Goal: Obtain resource: Download file/media

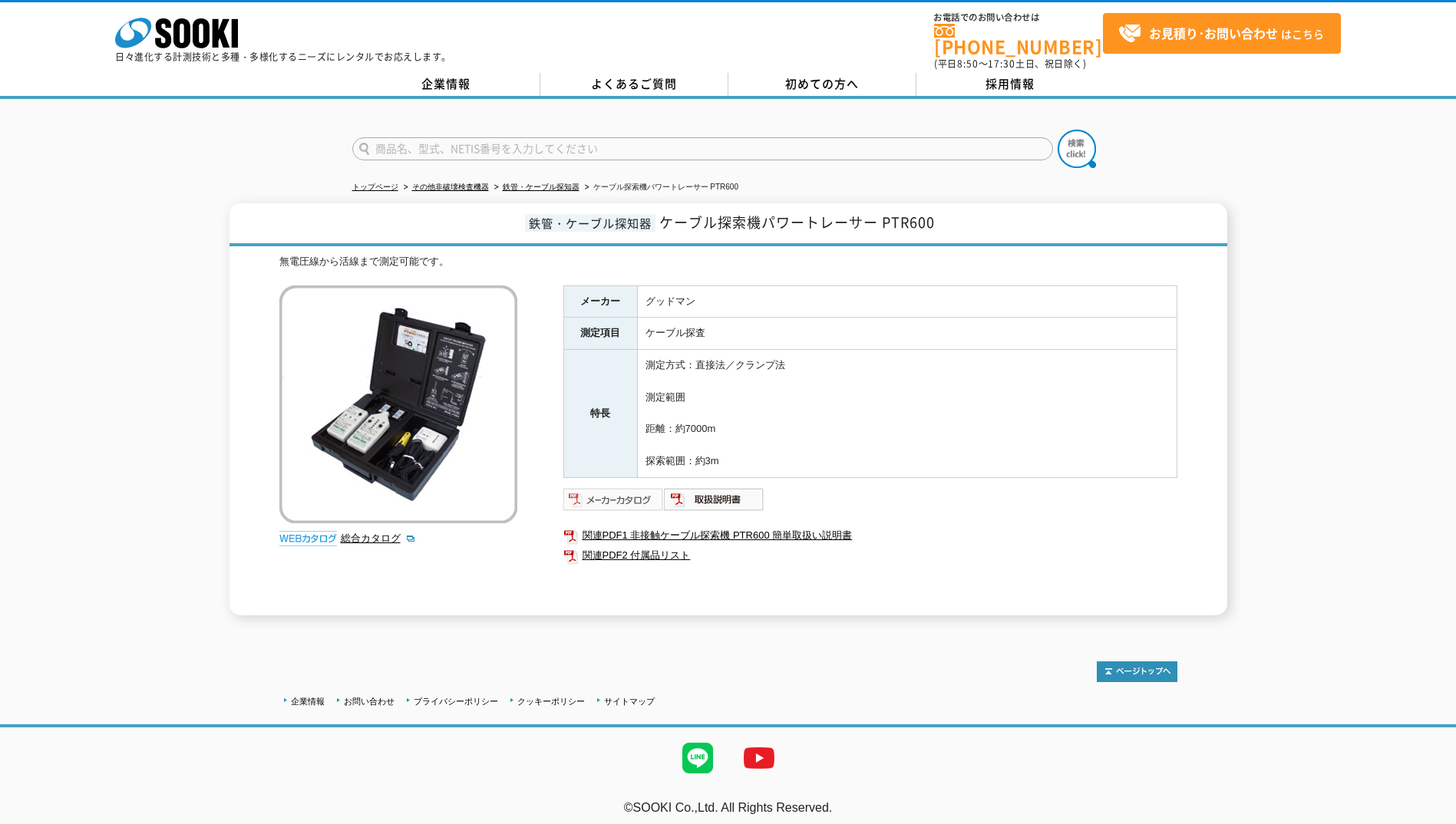
click at [621, 491] on img at bounding box center [614, 499] width 101 height 24
click at [645, 546] on link "関連PDF2 付属品リスト" at bounding box center [870, 556] width 614 height 20
click at [815, 526] on link "関連PDF1 非接触ケーブル探索機 PTR600 簡単取扱い説明書" at bounding box center [870, 536] width 614 height 20
click at [375, 183] on link "トップページ" at bounding box center [375, 186] width 46 height 8
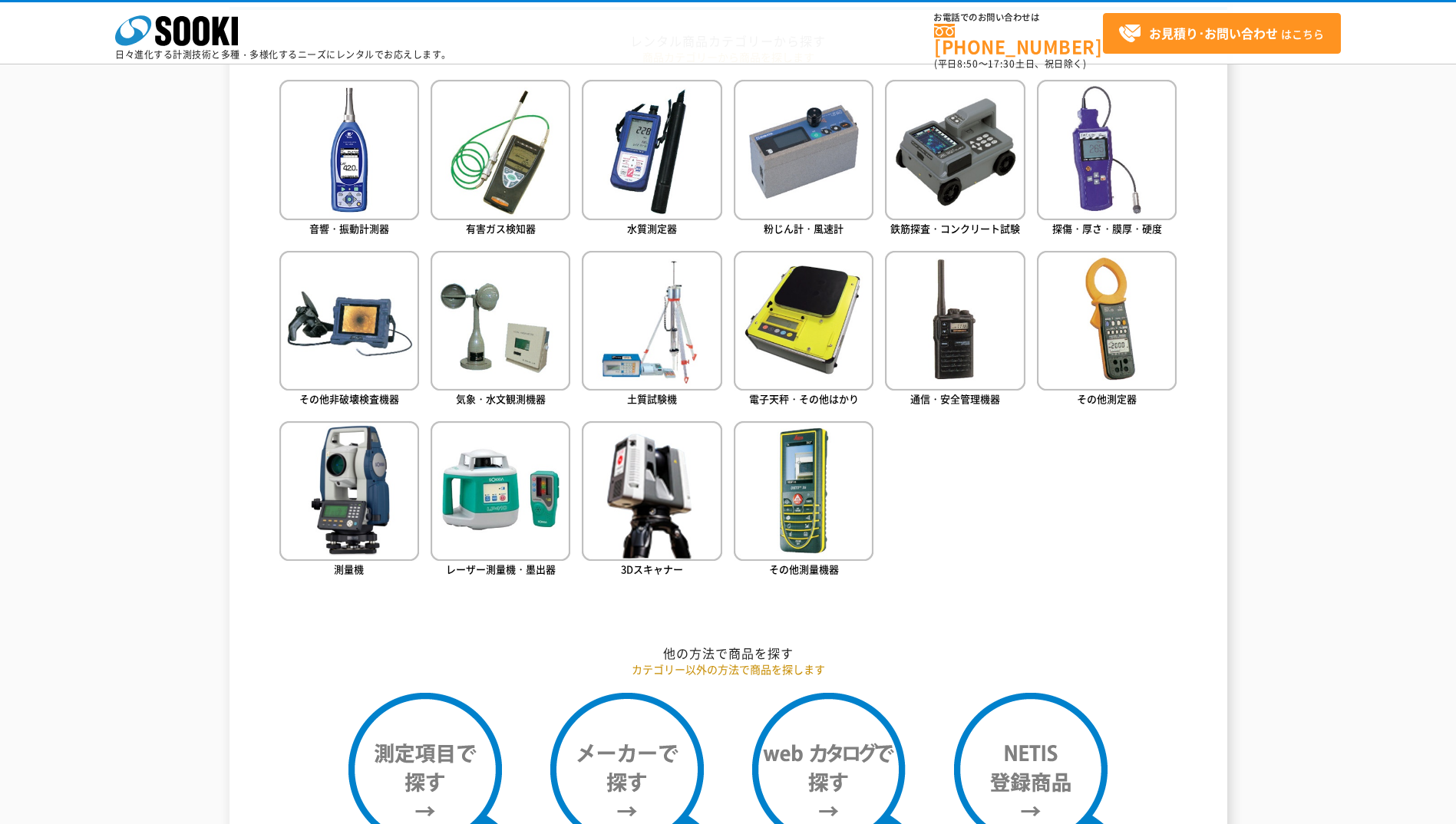
scroll to position [706, 0]
